Goal: Task Accomplishment & Management: Complete application form

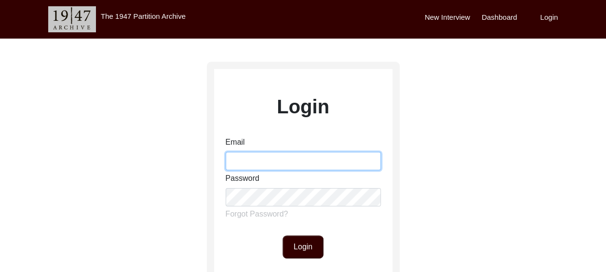
click at [261, 164] on input "Email" at bounding box center [303, 161] width 155 height 18
type input "[EMAIL_ADDRESS][DOMAIN_NAME]"
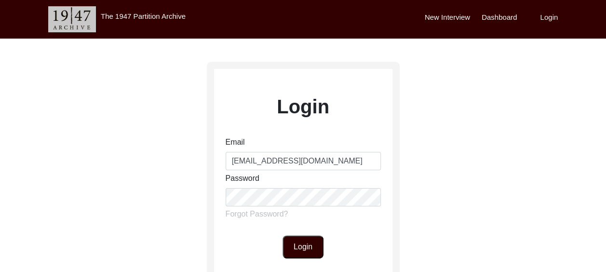
click at [297, 245] on button "Login" at bounding box center [303, 246] width 41 height 23
click at [199, 194] on div "Login Email [EMAIL_ADDRESS][DOMAIN_NAME] Password Forgot Password? Login Don't …" at bounding box center [303, 214] width 606 height 351
click at [299, 247] on button "Login" at bounding box center [303, 246] width 41 height 23
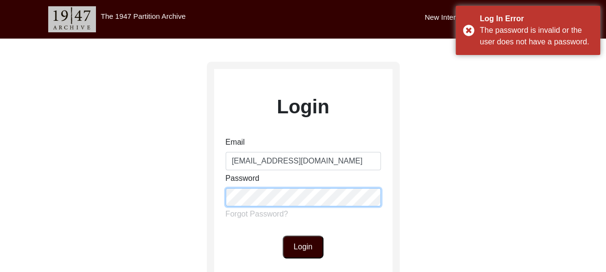
click at [189, 189] on div "Login Email [EMAIL_ADDRESS][DOMAIN_NAME] Password Forgot Password? Login Don't …" at bounding box center [303, 214] width 606 height 351
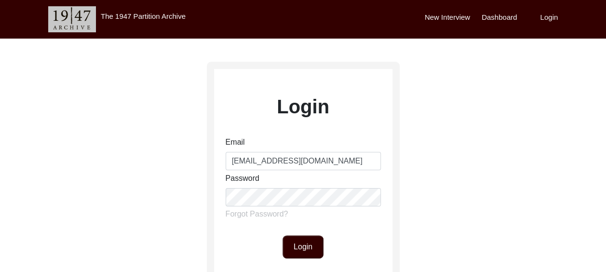
click at [386, 244] on div "Login" at bounding box center [303, 246] width 178 height 23
click at [249, 212] on label "Forgot Password?" at bounding box center [257, 214] width 63 height 12
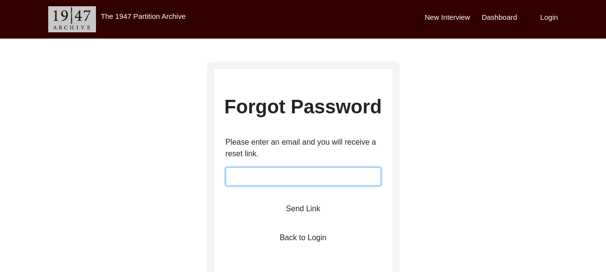
click at [246, 175] on input "email" at bounding box center [303, 176] width 155 height 18
type input "[EMAIL_ADDRESS][DOMAIN_NAME]"
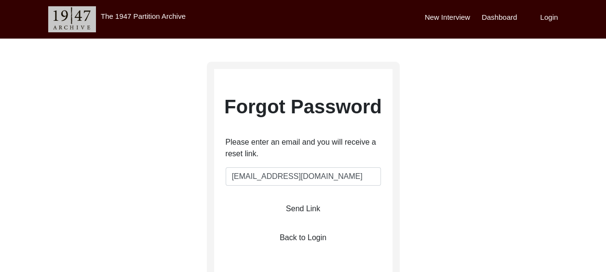
click at [242, 226] on div "Forgot Password Please enter an email and you will receive a reset link. [EMAIL…" at bounding box center [303, 169] width 178 height 155
click at [298, 208] on button "Send Link" at bounding box center [303, 208] width 58 height 23
click at [448, 13] on label "New Interview" at bounding box center [447, 17] width 45 height 11
click at [447, 15] on label "New Interview" at bounding box center [447, 17] width 45 height 11
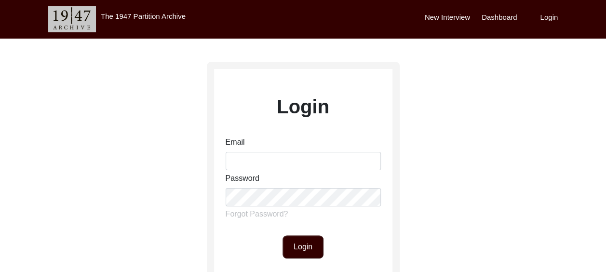
click at [446, 14] on label "New Interview" at bounding box center [447, 17] width 45 height 11
drag, startPoint x: 446, startPoint y: 14, endPoint x: 433, endPoint y: 66, distance: 52.6
click at [433, 67] on div "Login Email Password Forgot Password? Login Don't have an account? Sign Up" at bounding box center [303, 214] width 606 height 351
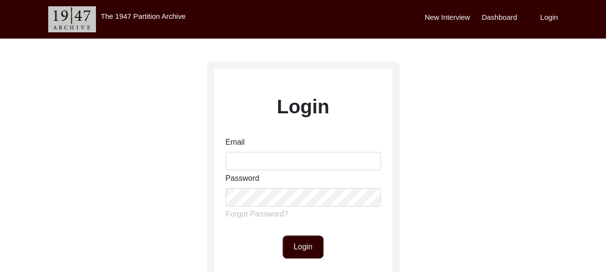
click at [438, 15] on label "New Interview" at bounding box center [447, 17] width 45 height 11
click at [503, 17] on label "Dashboard" at bounding box center [499, 17] width 35 height 11
click at [504, 15] on label "Dashboard" at bounding box center [499, 17] width 35 height 11
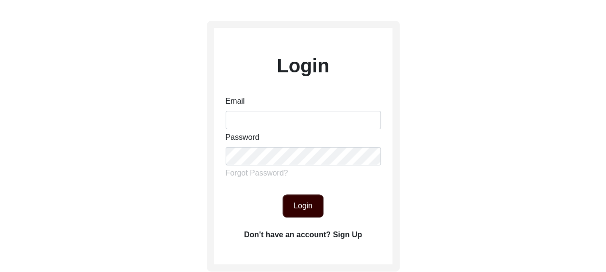
scroll to position [145, 0]
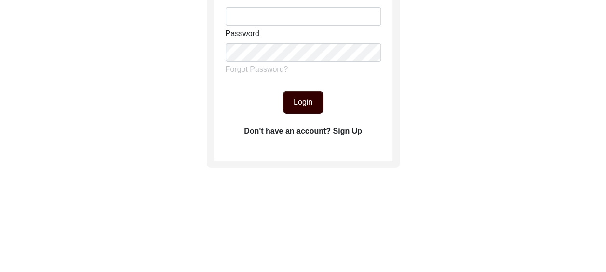
click at [356, 130] on label "Don't have an account? Sign Up" at bounding box center [303, 131] width 118 height 12
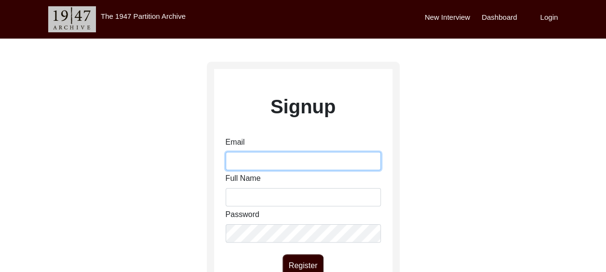
click at [249, 159] on input "Email" at bounding box center [303, 161] width 155 height 18
type input "apecec@gmail.com"
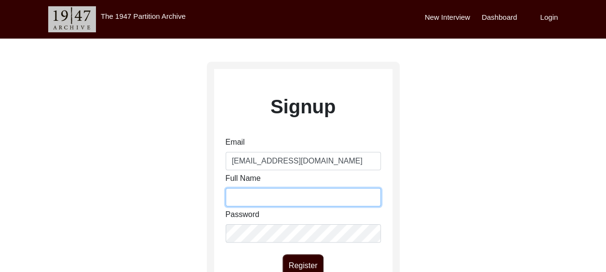
click at [248, 195] on input "Full Name" at bounding box center [303, 197] width 155 height 18
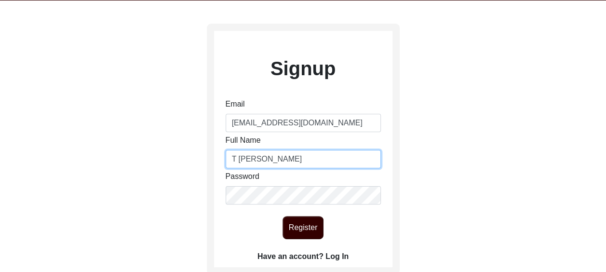
scroll to position [96, 0]
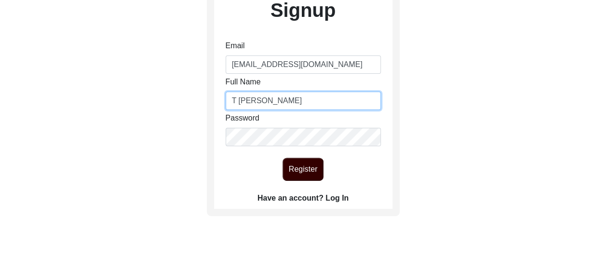
type input "T Dhillon"
click at [297, 173] on button "Register" at bounding box center [303, 169] width 41 height 23
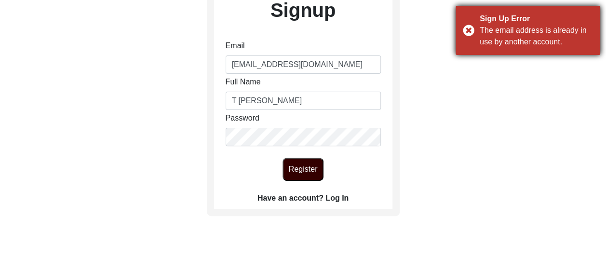
click at [471, 27] on div "Sign Up Error The email address is already in use by another account." at bounding box center [528, 30] width 145 height 49
